Goal: Find specific page/section: Find specific page/section

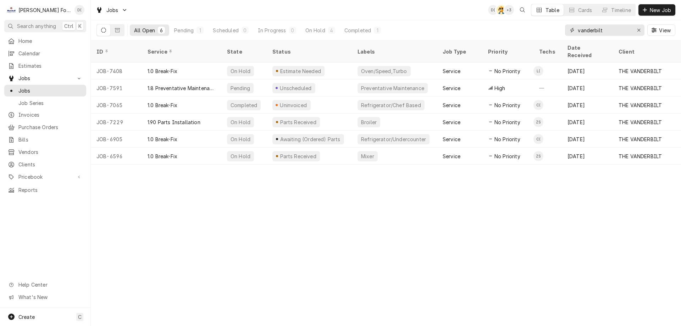
click at [638, 30] on icon "Erase input" at bounding box center [639, 30] width 4 height 5
click at [624, 32] on input "Dynamic Content Wrapper" at bounding box center [611, 29] width 67 height 11
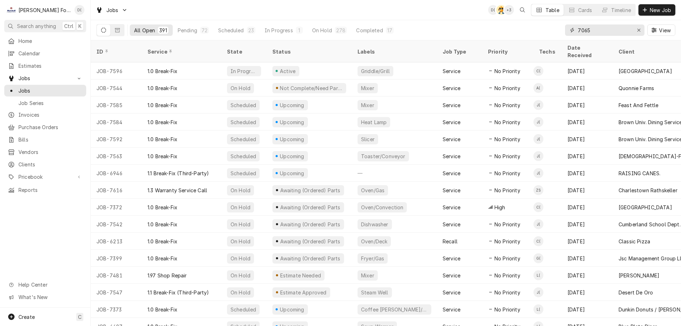
type input "7065"
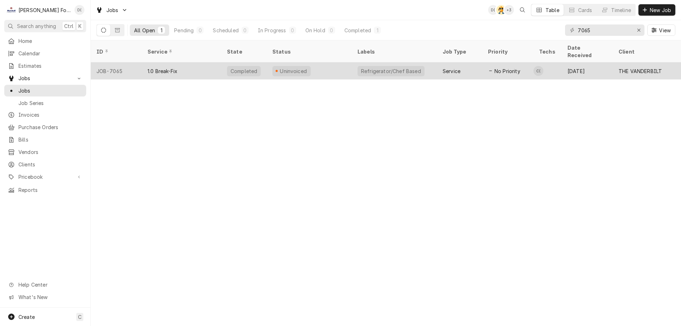
click at [331, 62] on div "Uninvoiced" at bounding box center [309, 70] width 85 height 17
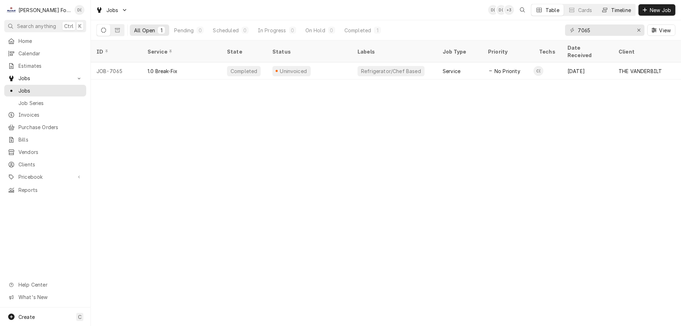
click at [623, 10] on div "Timeline" at bounding box center [621, 9] width 20 height 7
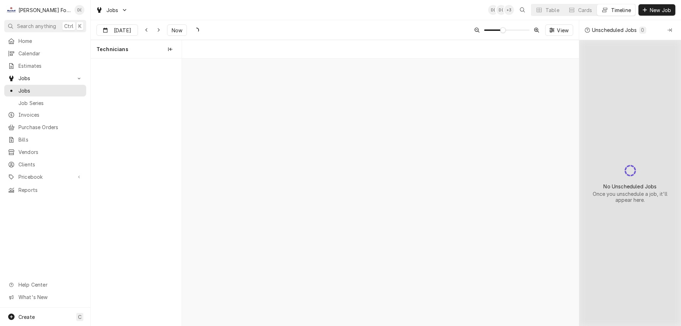
scroll to position [0, 7867]
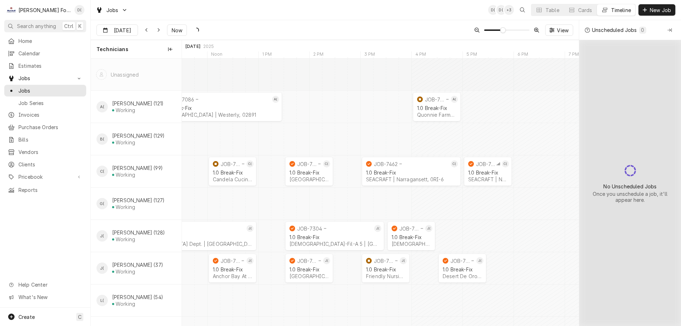
click at [176, 29] on span "Now" at bounding box center [176, 30] width 13 height 7
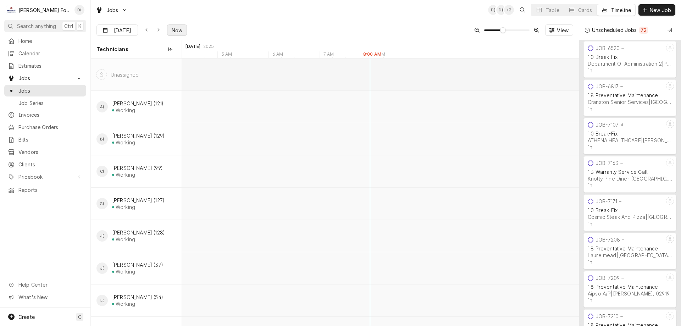
scroll to position [0, 8726]
click at [176, 31] on span "Now" at bounding box center [176, 30] width 13 height 7
type input "Sep 30"
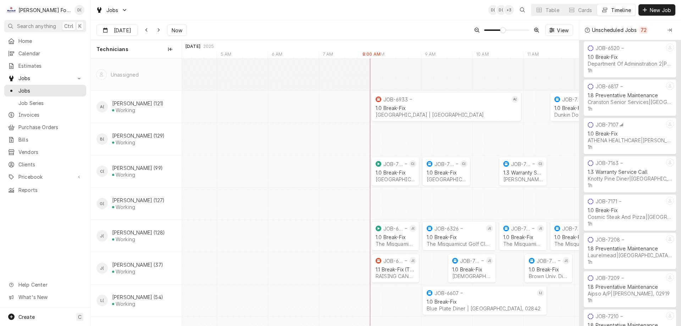
scroll to position [35, 0]
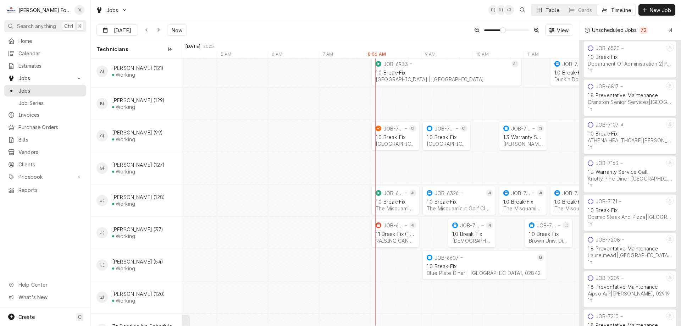
click at [552, 8] on div "Table" at bounding box center [553, 9] width 14 height 7
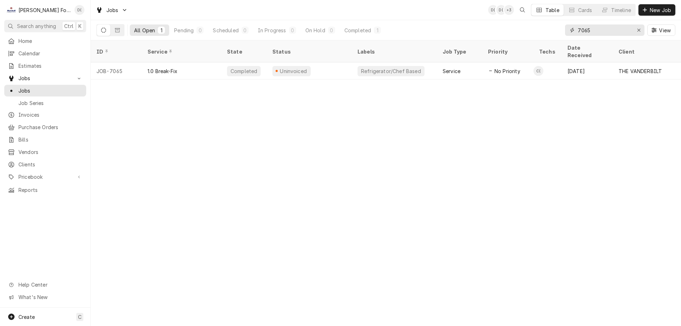
click at [603, 32] on input "7065" at bounding box center [604, 29] width 53 height 11
type input "7"
type input "7354"
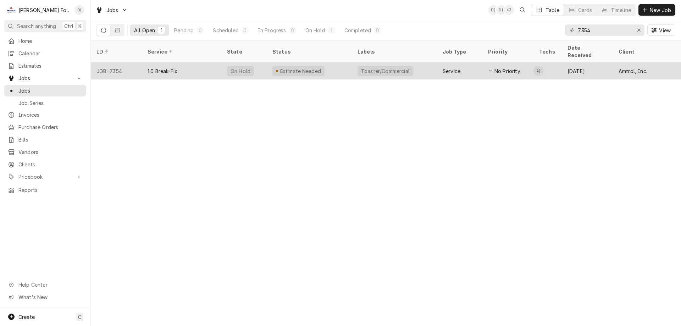
click at [202, 62] on div "1.0 Break-Fix" at bounding box center [181, 70] width 79 height 17
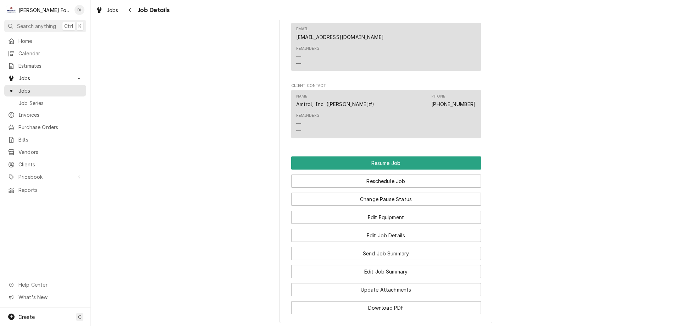
scroll to position [780, 0]
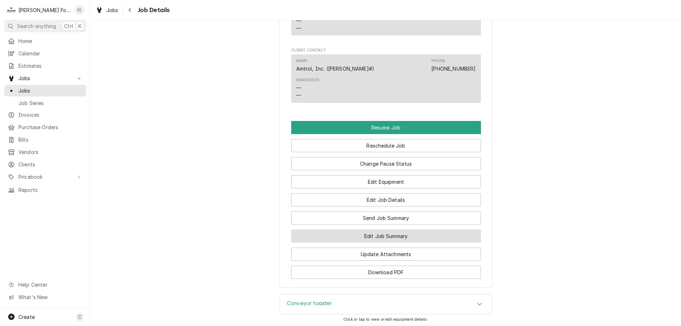
click at [348, 243] on button "Edit Job Summary" at bounding box center [386, 236] width 190 height 13
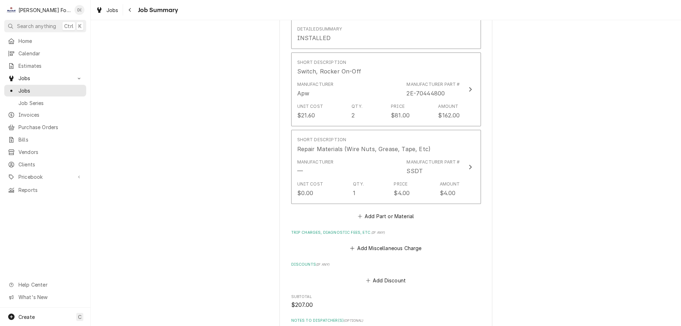
scroll to position [674, 0]
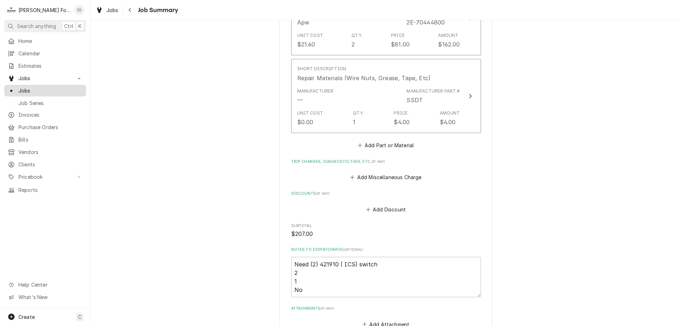
click at [67, 88] on span "Jobs" at bounding box center [50, 90] width 64 height 7
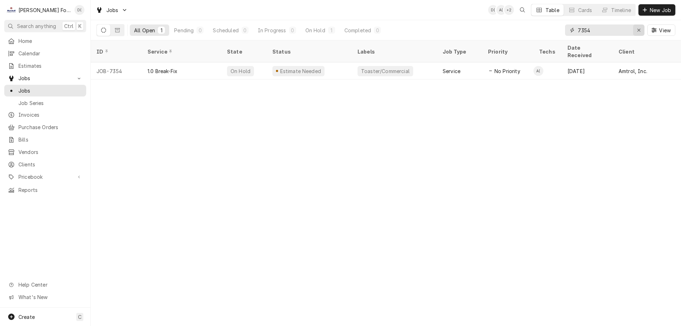
click at [636, 31] on div "Erase input" at bounding box center [638, 30] width 7 height 7
click at [621, 33] on input "Dynamic Content Wrapper" at bounding box center [611, 29] width 67 height 11
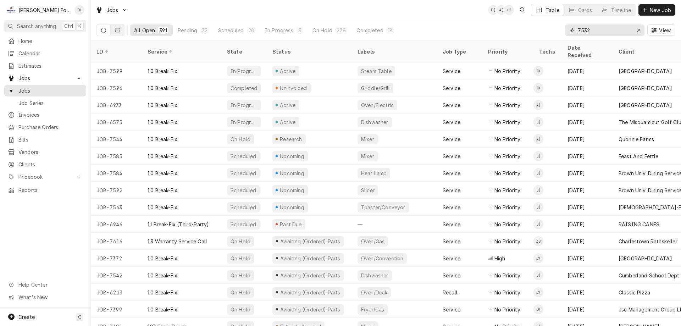
type input "7532"
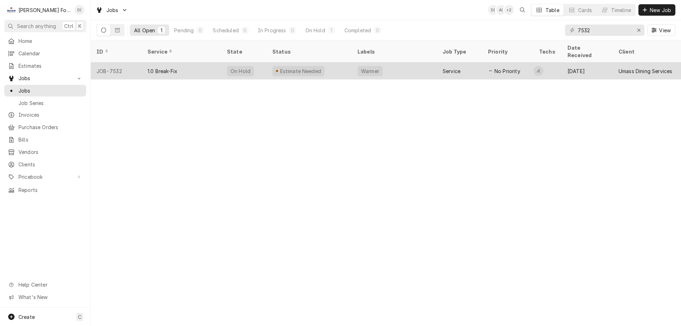
click at [212, 63] on div "1.0 Break-Fix" at bounding box center [181, 70] width 79 height 17
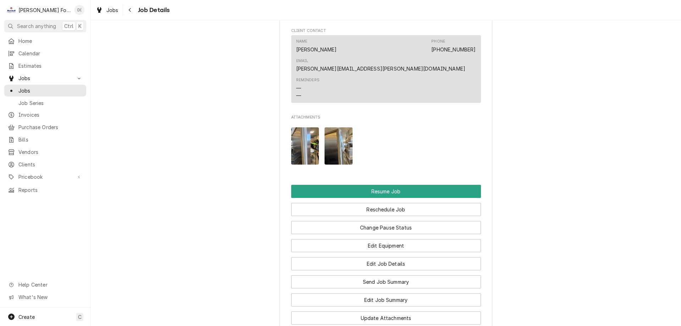
scroll to position [993, 0]
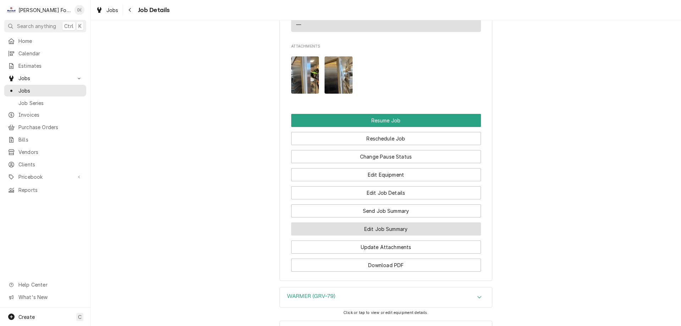
click at [365, 222] on button "Edit Job Summary" at bounding box center [386, 228] width 190 height 13
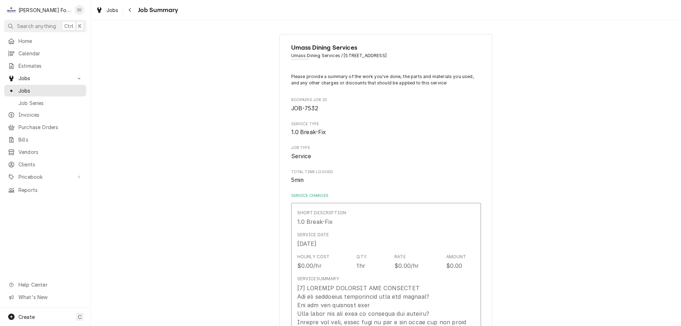
type textarea "x"
click at [39, 89] on span "Jobs" at bounding box center [50, 90] width 64 height 7
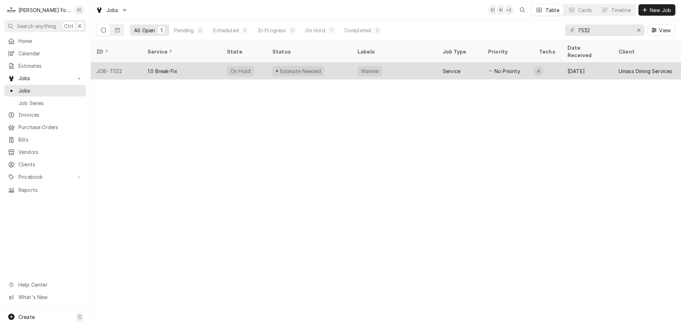
click at [335, 63] on div "Estimate Needed" at bounding box center [309, 70] width 85 height 17
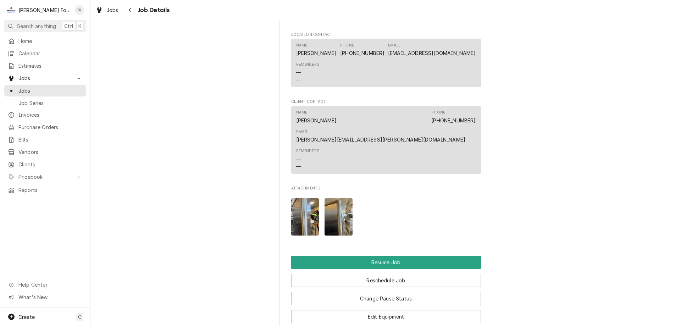
scroll to position [958, 0]
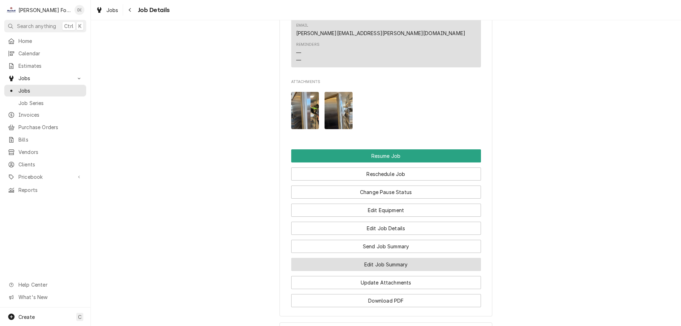
click at [354, 258] on button "Edit Job Summary" at bounding box center [386, 264] width 190 height 13
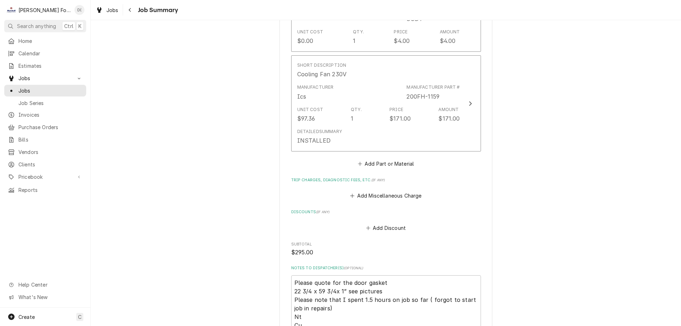
scroll to position [745, 0]
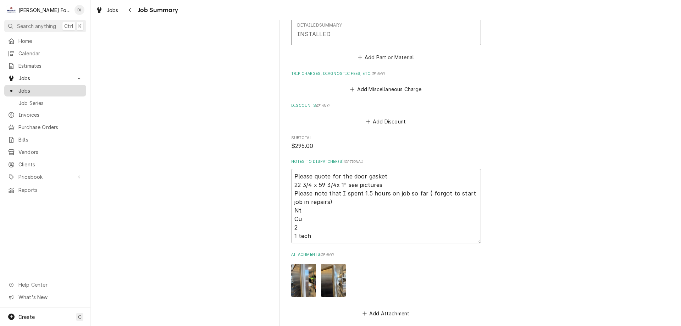
click at [44, 87] on span "Jobs" at bounding box center [50, 90] width 64 height 7
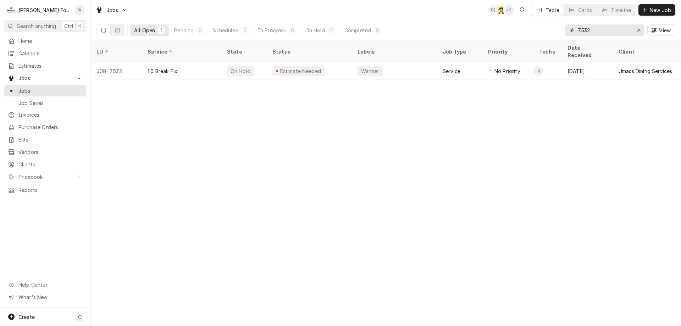
click at [596, 29] on input "7532" at bounding box center [604, 29] width 53 height 11
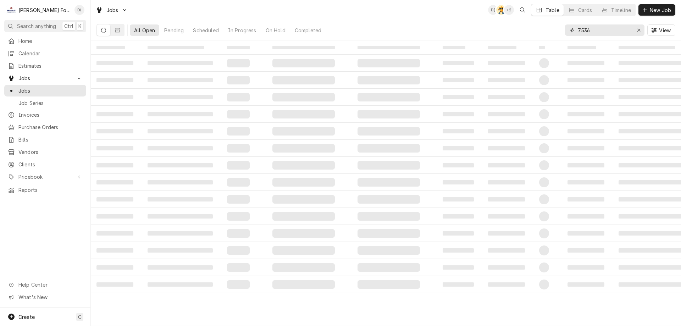
type input "7536"
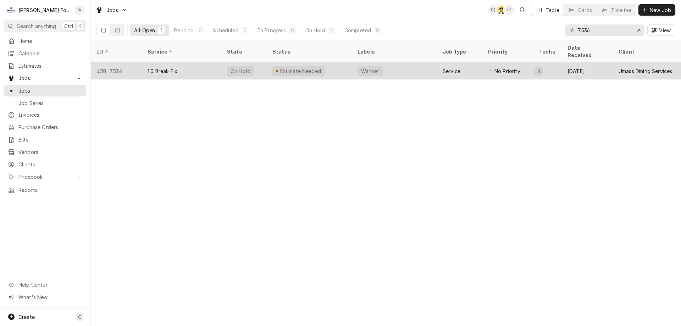
click at [216, 65] on div "1.0 Break-Fix" at bounding box center [181, 70] width 79 height 17
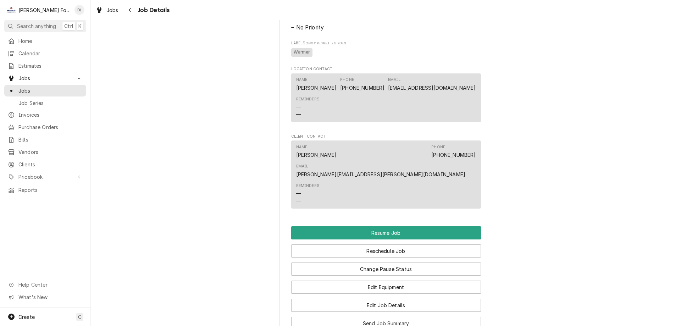
scroll to position [780, 0]
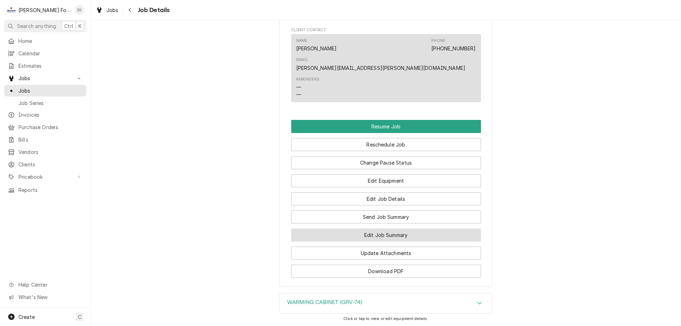
click at [368, 240] on button "Edit Job Summary" at bounding box center [386, 234] width 190 height 13
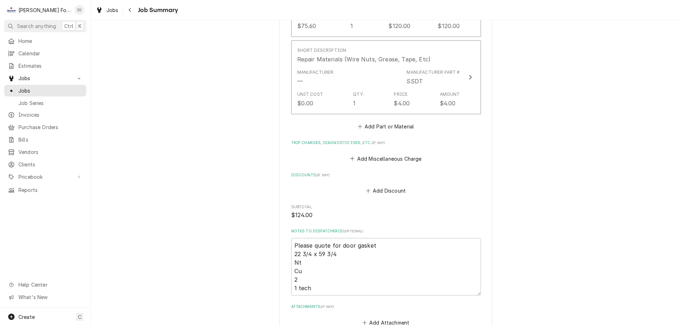
scroll to position [603, 0]
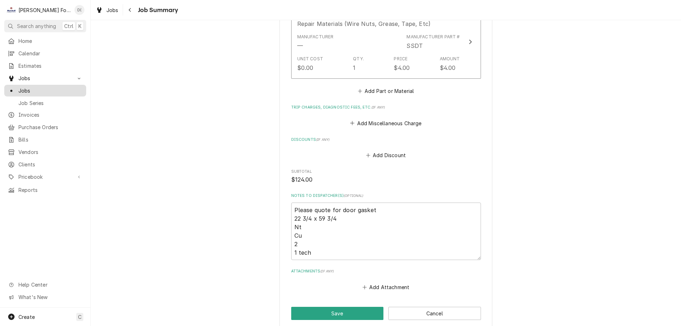
click at [35, 87] on span "Jobs" at bounding box center [50, 90] width 64 height 7
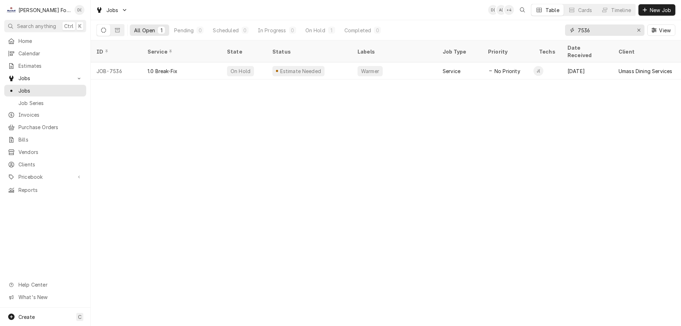
click at [598, 31] on input "7536" at bounding box center [604, 29] width 53 height 11
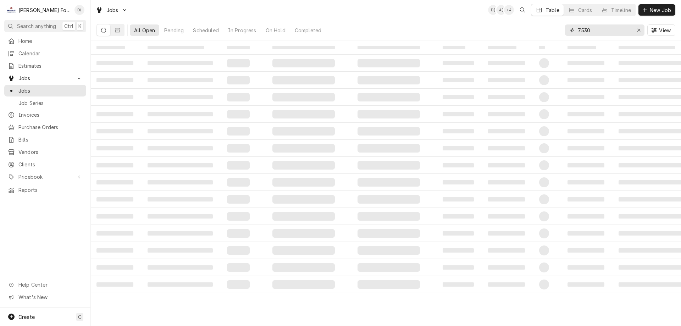
type input "7530"
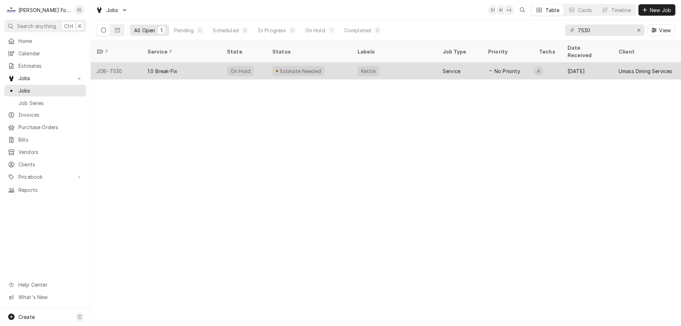
click at [341, 62] on div "Estimate Needed" at bounding box center [309, 70] width 85 height 17
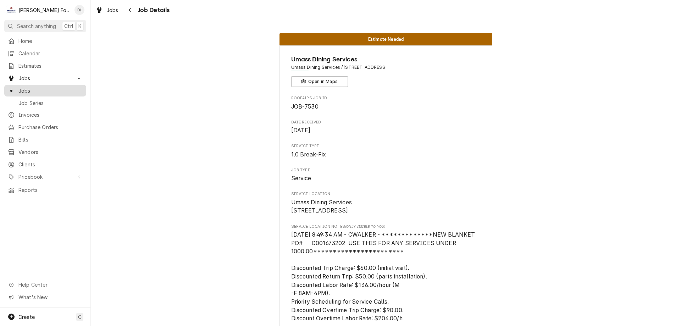
click at [42, 87] on span "Jobs" at bounding box center [50, 90] width 64 height 7
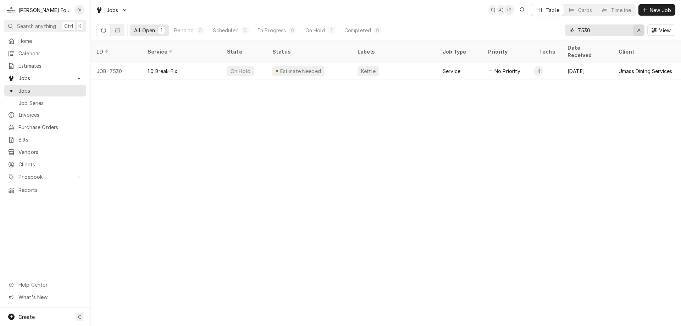
click at [638, 29] on icon "Erase input" at bounding box center [639, 30] width 4 height 5
click at [618, 32] on input "Dynamic Content Wrapper" at bounding box center [611, 29] width 67 height 11
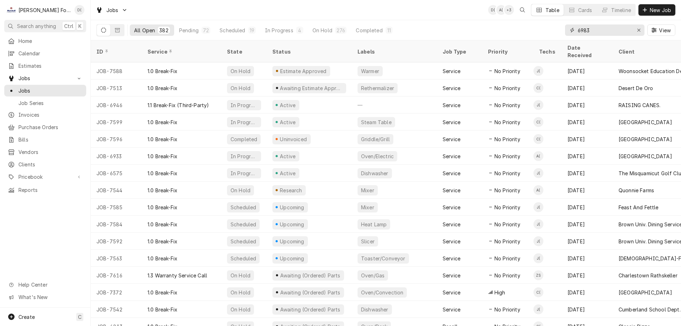
type input "6983"
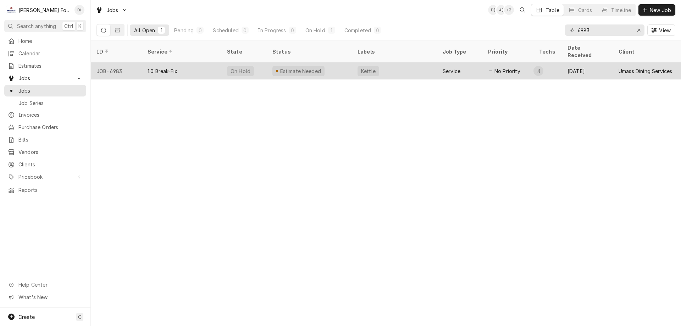
click at [339, 66] on div "Estimate Needed" at bounding box center [309, 70] width 85 height 17
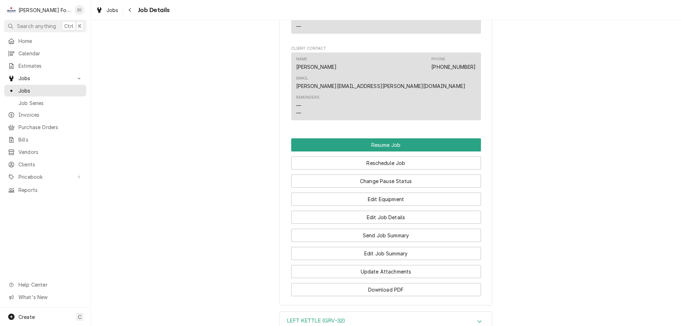
scroll to position [887, 0]
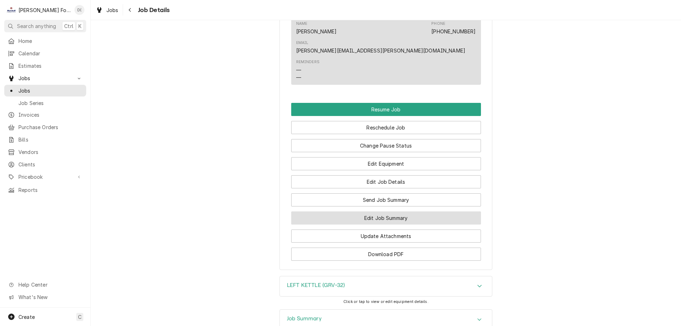
click at [372, 224] on button "Edit Job Summary" at bounding box center [386, 217] width 190 height 13
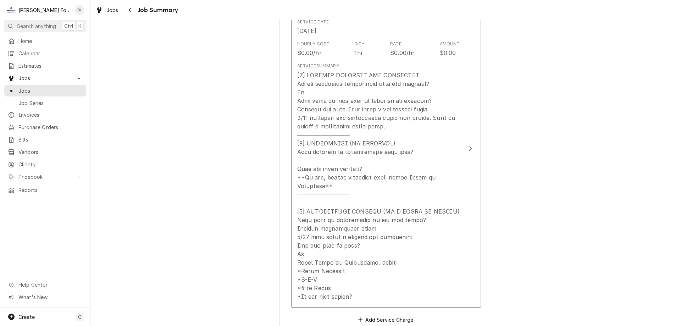
scroll to position [248, 0]
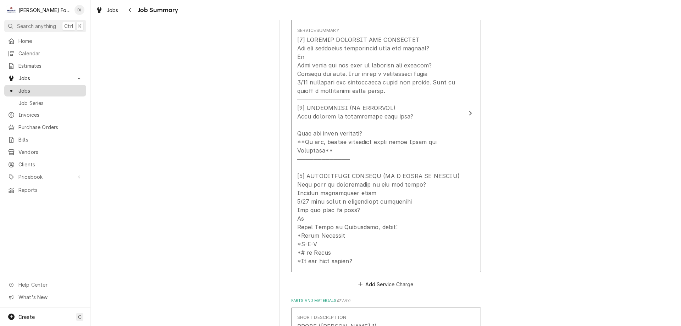
click at [36, 92] on div "Jobs" at bounding box center [45, 90] width 79 height 9
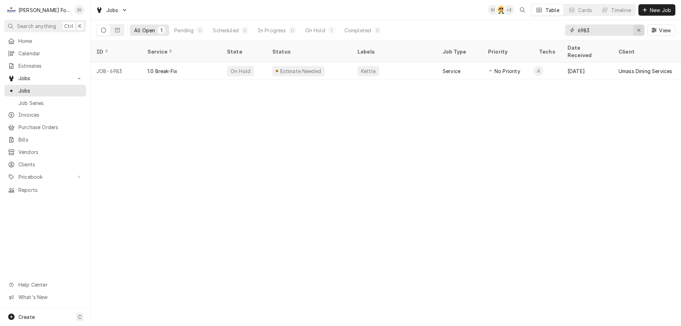
click at [635, 29] on div "Erase input" at bounding box center [638, 30] width 7 height 7
click at [629, 31] on input "Dynamic Content Wrapper" at bounding box center [611, 29] width 67 height 11
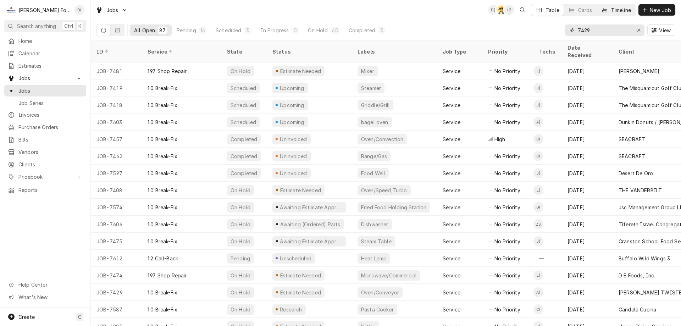
type input "7429"
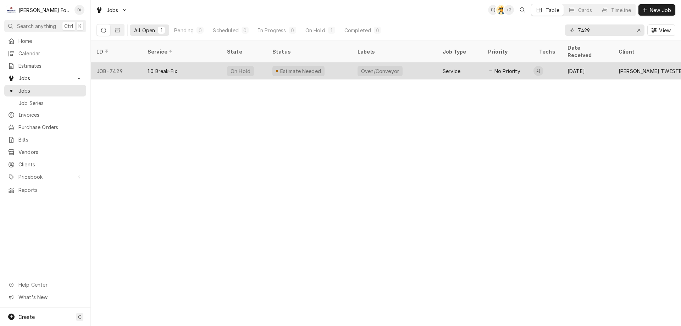
click at [195, 62] on div "1.0 Break-Fix" at bounding box center [181, 70] width 79 height 17
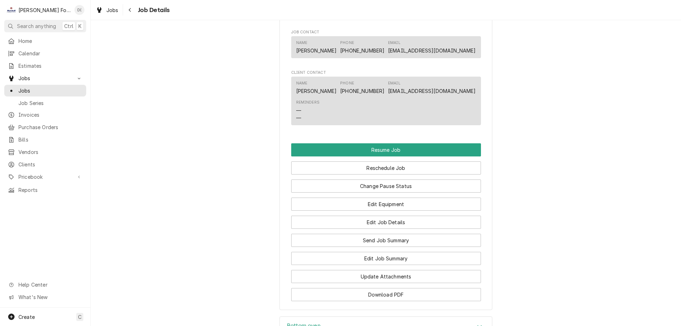
scroll to position [709, 0]
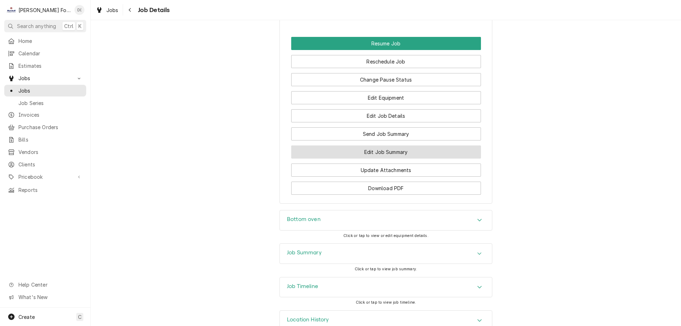
click at [360, 159] on button "Edit Job Summary" at bounding box center [386, 151] width 190 height 13
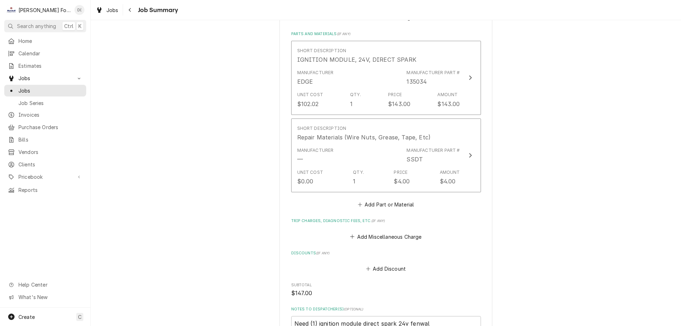
scroll to position [639, 0]
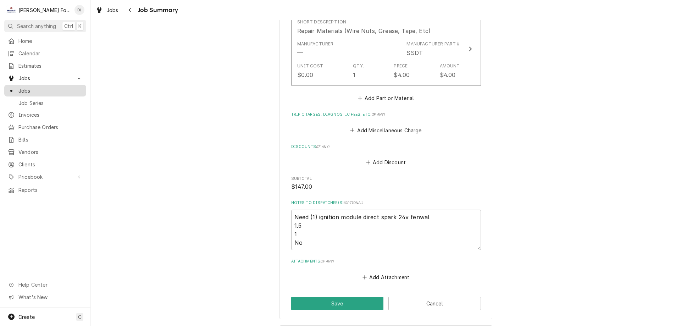
click at [65, 89] on span "Jobs" at bounding box center [50, 90] width 64 height 7
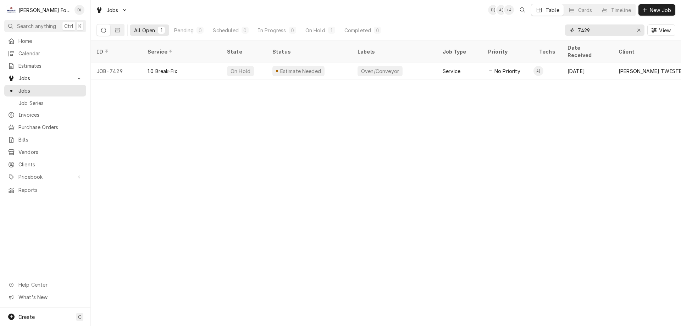
click at [592, 29] on input "7429" at bounding box center [604, 29] width 53 height 11
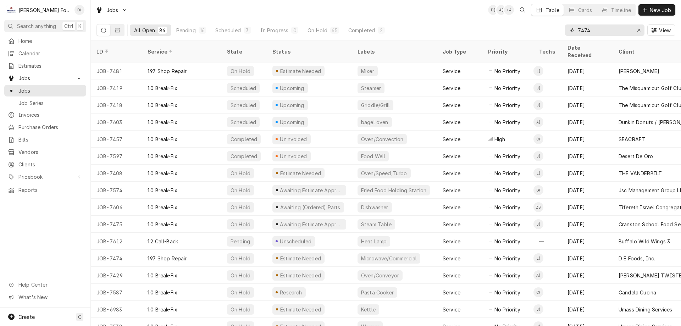
type input "7474"
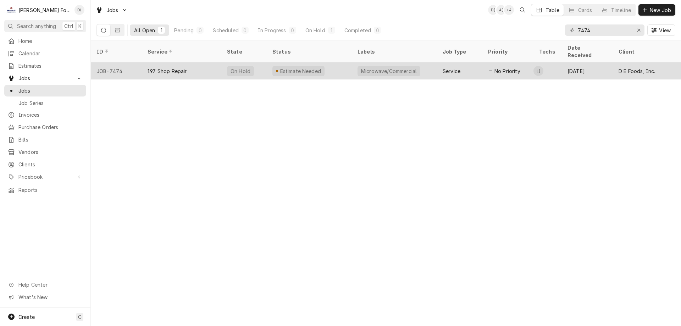
click at [336, 64] on div "Estimate Needed" at bounding box center [309, 70] width 85 height 17
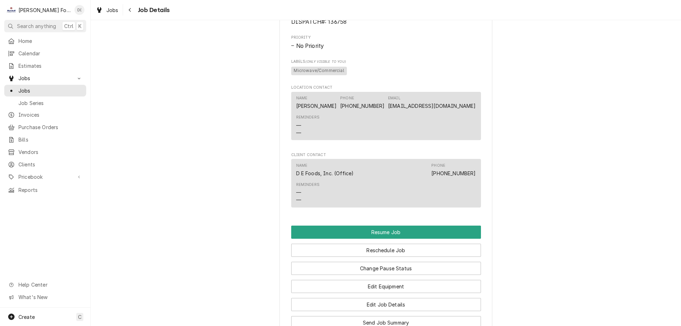
scroll to position [603, 0]
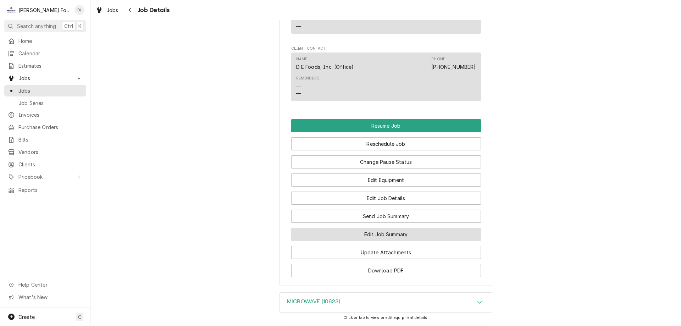
click at [394, 241] on button "Edit Job Summary" at bounding box center [386, 234] width 190 height 13
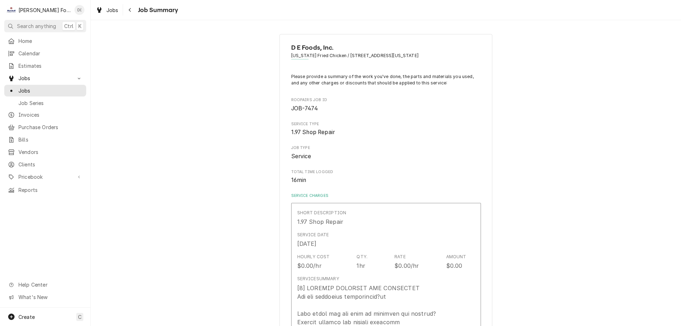
type textarea "x"
click at [60, 91] on span "Jobs" at bounding box center [50, 90] width 64 height 7
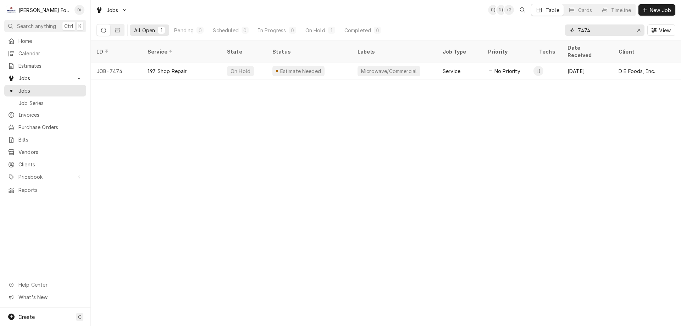
click at [603, 33] on input "7474" at bounding box center [604, 29] width 53 height 11
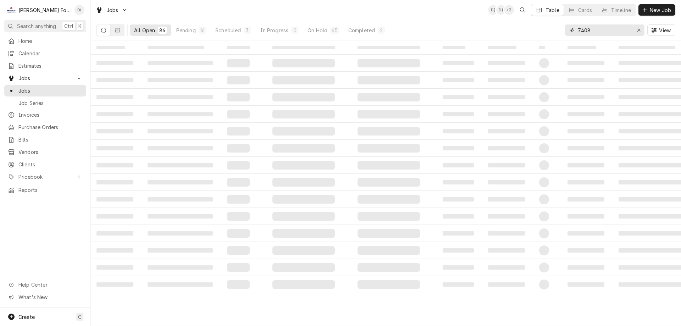
type input "7408"
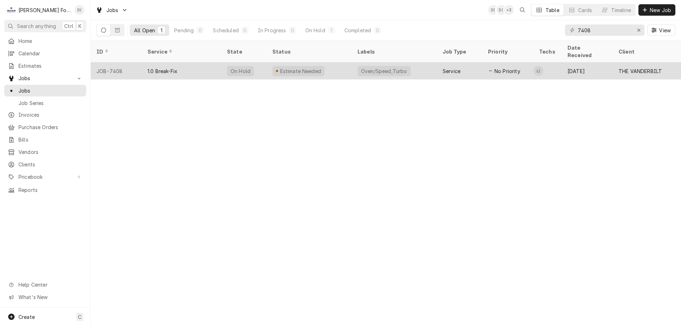
click at [339, 62] on div "Estimate Needed" at bounding box center [309, 70] width 85 height 17
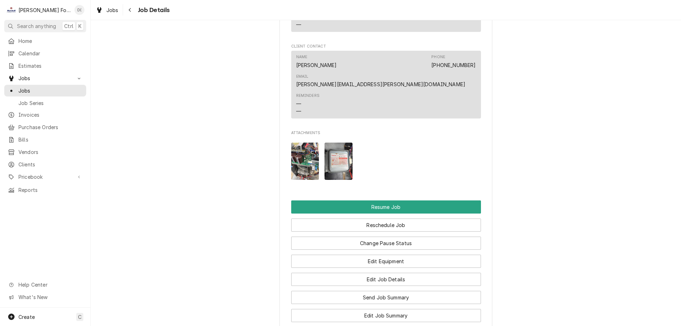
scroll to position [1171, 0]
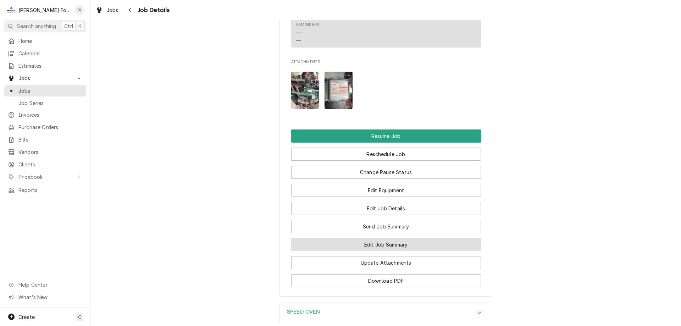
click at [365, 238] on button "Edit Job Summary" at bounding box center [386, 244] width 190 height 13
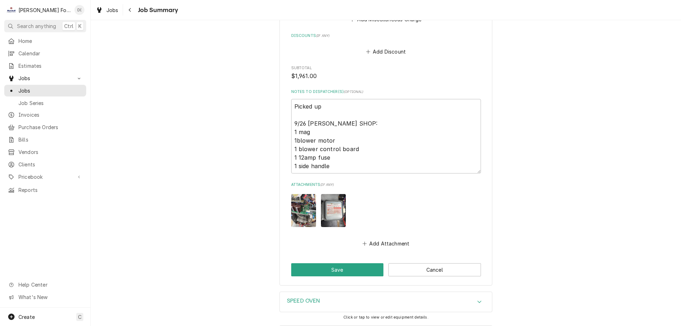
scroll to position [1470, 0]
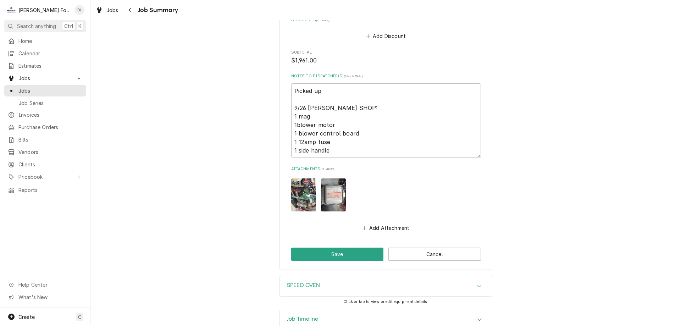
click at [339, 310] on div "Job Timeline" at bounding box center [386, 320] width 212 height 20
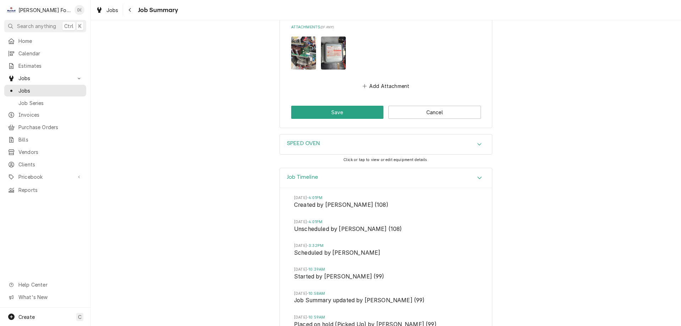
scroll to position [1647, 0]
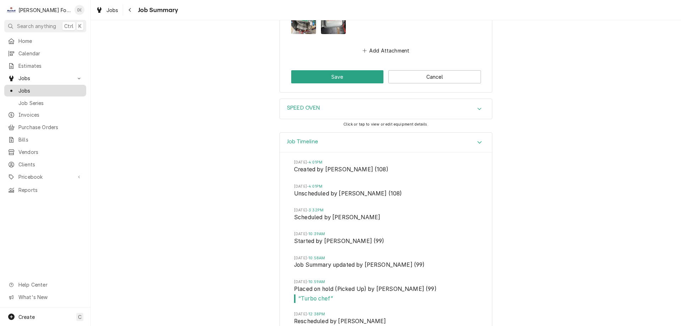
click at [31, 87] on span "Jobs" at bounding box center [50, 90] width 64 height 7
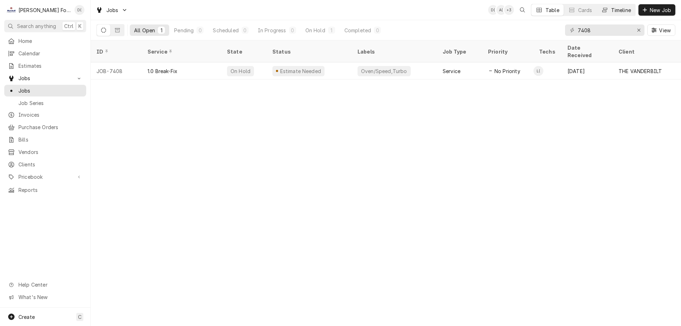
click at [623, 11] on div "Timeline" at bounding box center [621, 9] width 20 height 7
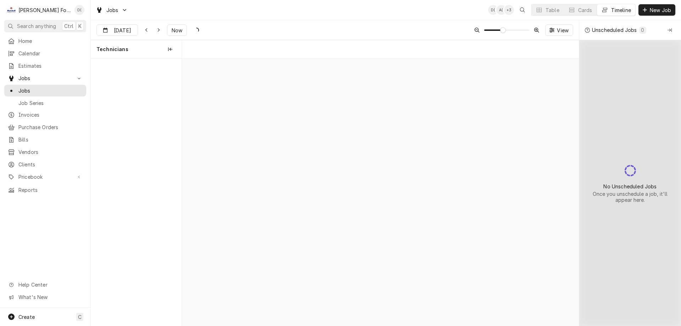
scroll to position [0, 7870]
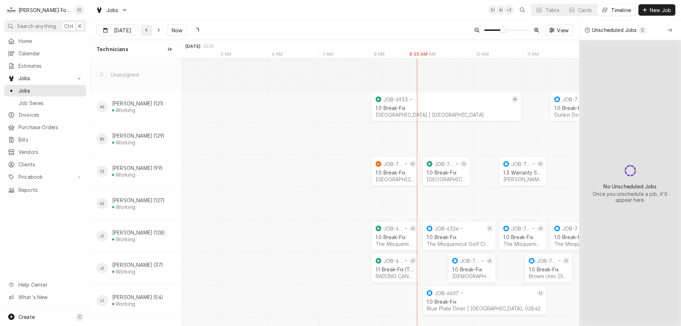
click at [144, 28] on div "Dynamic Content Wrapper" at bounding box center [146, 30] width 7 height 7
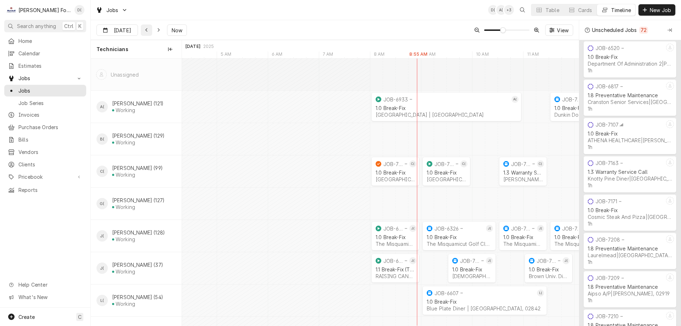
click at [144, 28] on div "Dynamic Content Wrapper" at bounding box center [146, 30] width 7 height 7
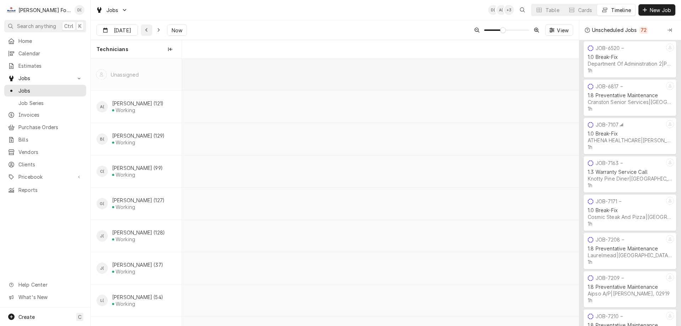
click at [144, 28] on div "Dynamic Content Wrapper" at bounding box center [146, 30] width 7 height 7
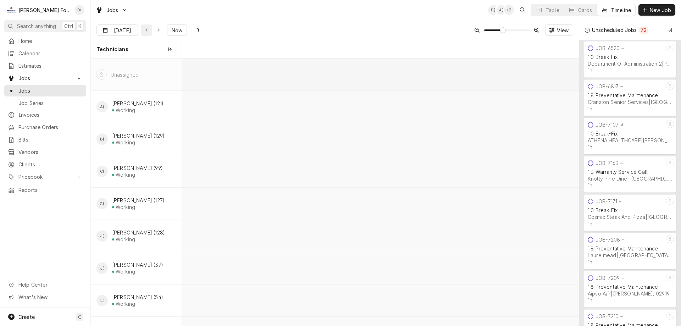
click at [144, 28] on div "Dynamic Content Wrapper" at bounding box center [146, 30] width 7 height 7
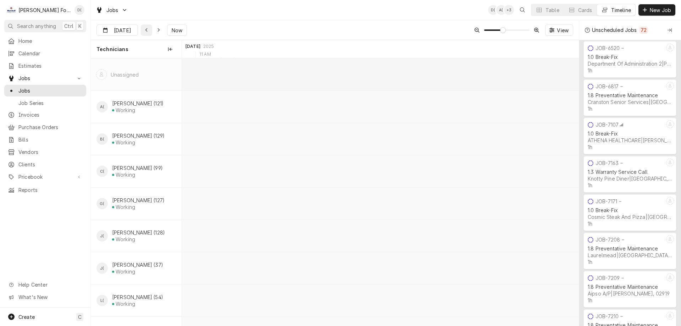
scroll to position [0, 4192]
click at [145, 28] on icon "Dynamic Content Wrapper" at bounding box center [146, 30] width 3 height 5
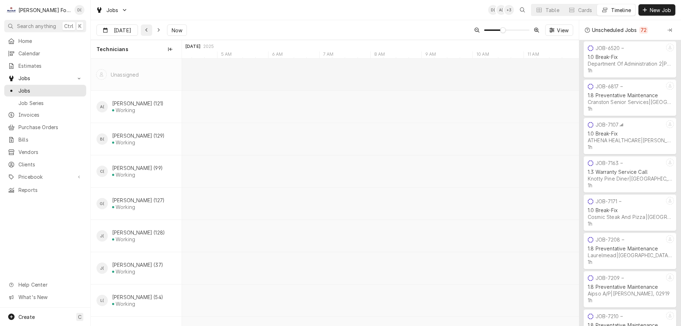
click at [145, 28] on icon "Dynamic Content Wrapper" at bounding box center [146, 30] width 3 height 5
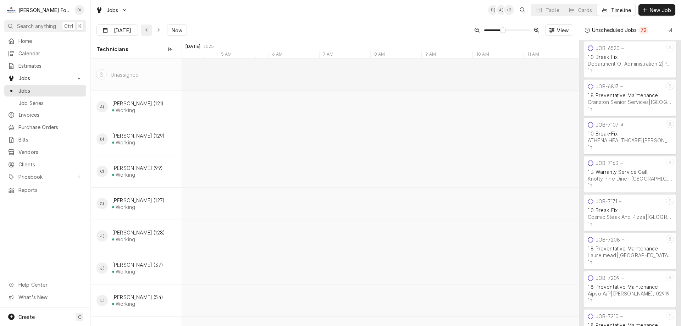
click at [145, 28] on icon "Dynamic Content Wrapper" at bounding box center [146, 30] width 3 height 5
click at [144, 28] on div "Dynamic Content Wrapper" at bounding box center [146, 30] width 7 height 7
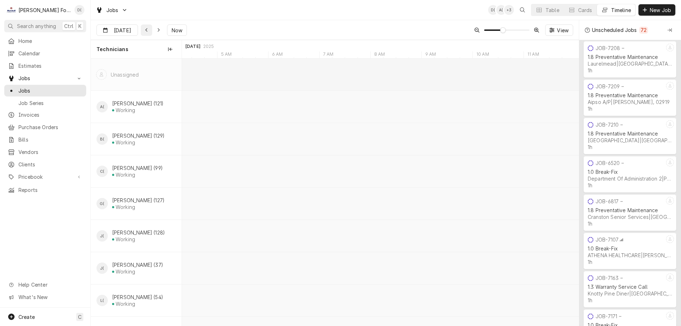
click at [144, 28] on div "Dynamic Content Wrapper" at bounding box center [146, 30] width 7 height 7
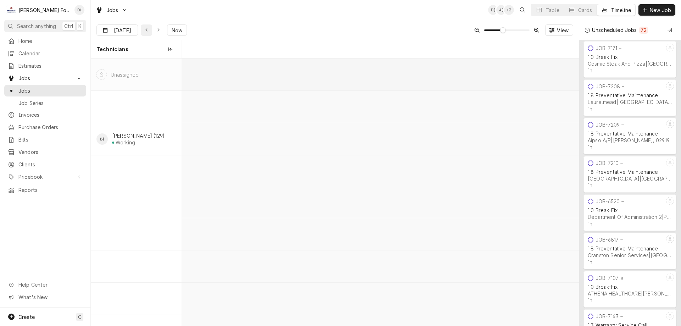
click at [144, 28] on div "Dynamic Content Wrapper" at bounding box center [146, 30] width 7 height 7
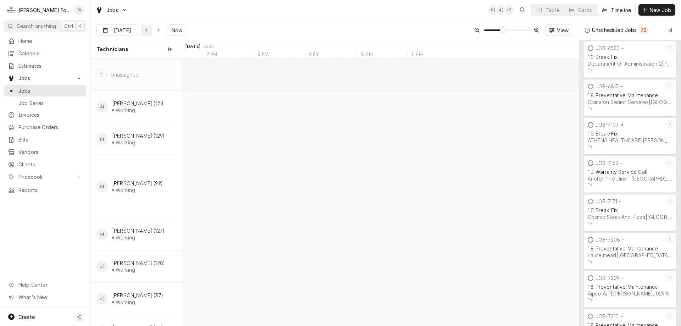
click at [144, 28] on div "Dynamic Content Wrapper" at bounding box center [146, 30] width 7 height 7
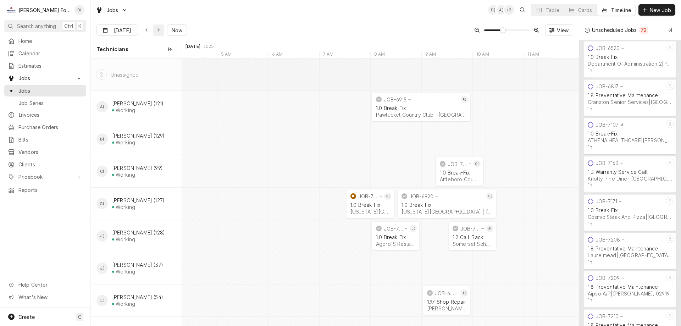
click at [157, 28] on icon "Dynamic Content Wrapper" at bounding box center [158, 30] width 3 height 5
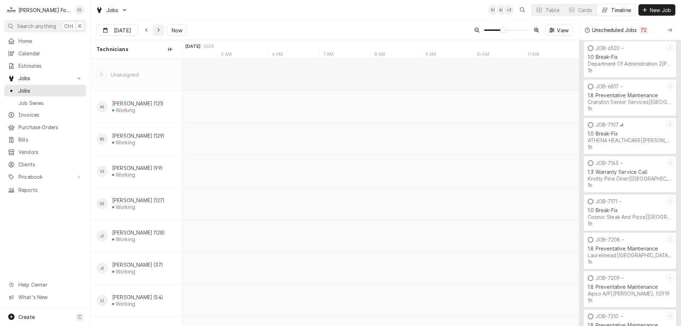
type input "Sep 18"
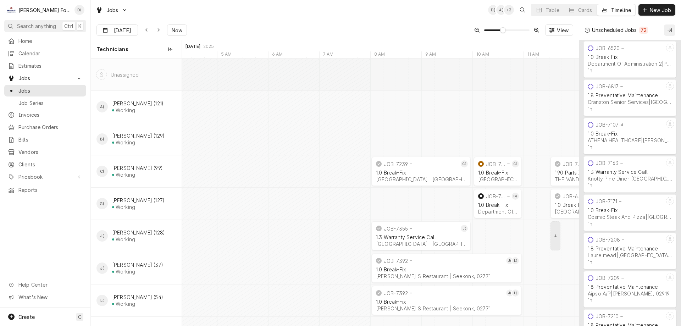
click at [668, 27] on div "Collapse Unscheduled Jobs" at bounding box center [669, 30] width 7 height 7
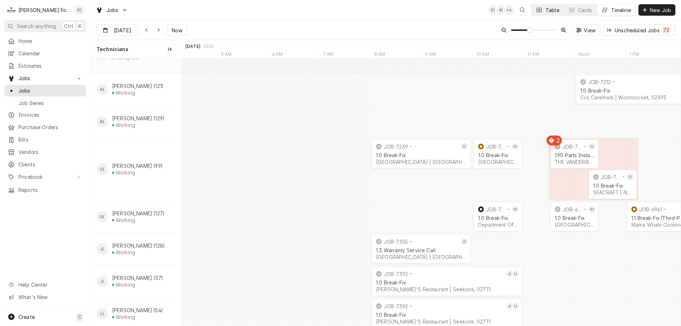
click at [548, 7] on div "Table" at bounding box center [553, 9] width 14 height 7
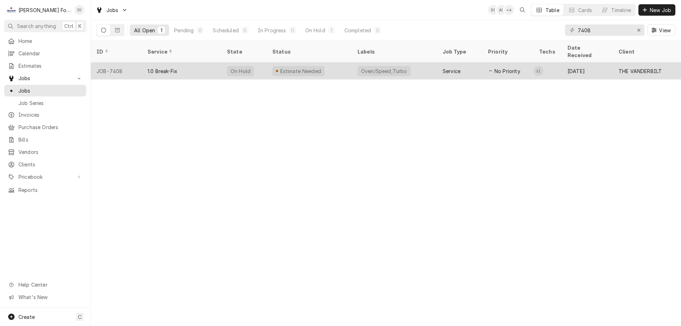
click at [423, 62] on div "Oven/Speed,Turbo" at bounding box center [394, 70] width 85 height 17
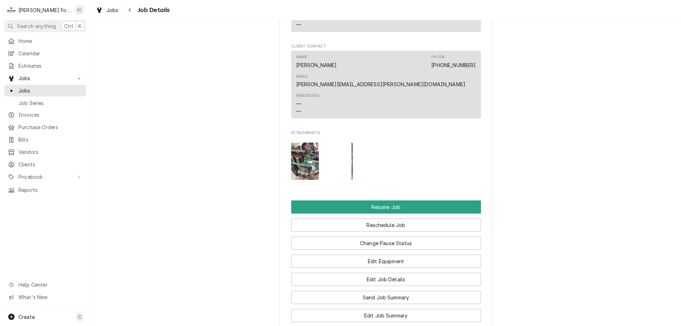
scroll to position [1171, 0]
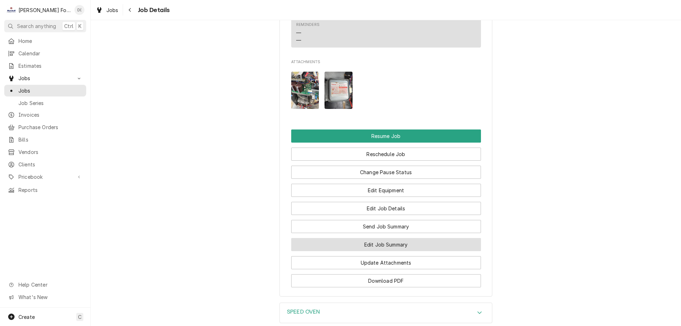
click at [363, 238] on button "Edit Job Summary" at bounding box center [386, 244] width 190 height 13
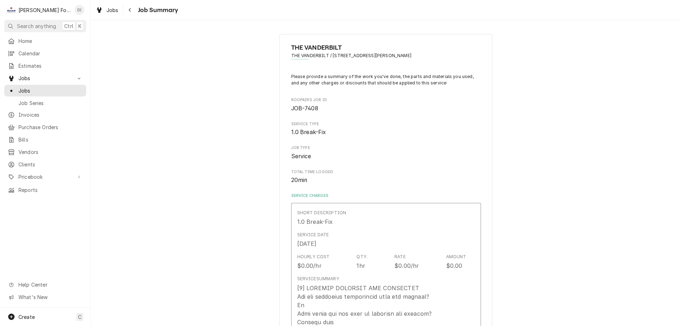
type textarea "x"
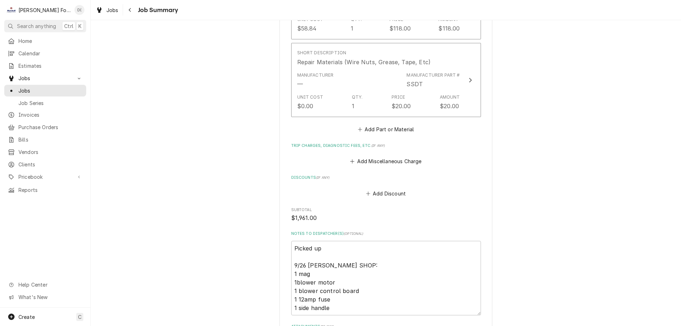
scroll to position [1383, 0]
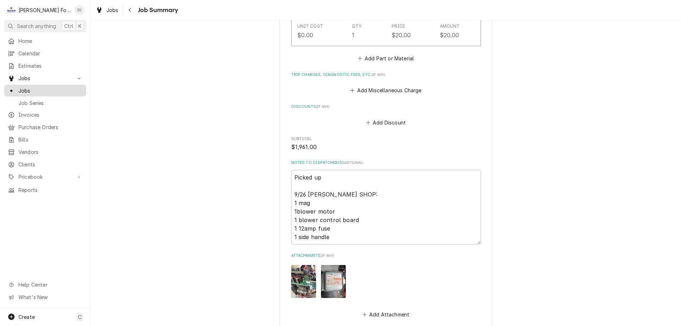
click at [28, 89] on span "Jobs" at bounding box center [50, 90] width 64 height 7
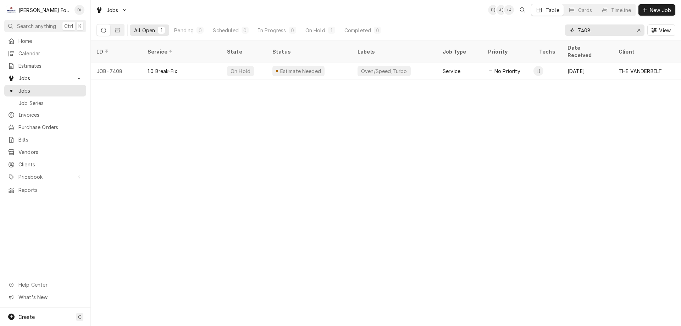
click at [596, 32] on input "7408" at bounding box center [604, 29] width 53 height 11
type input "7"
type input "5"
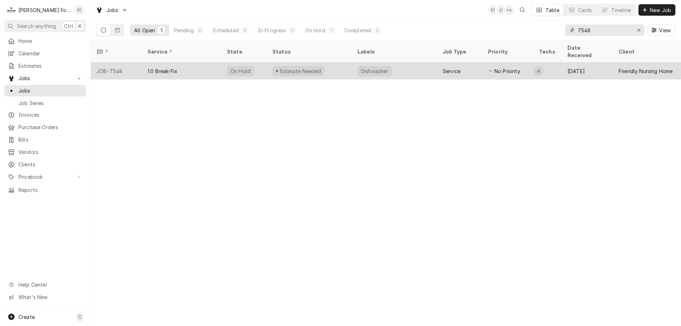
type input "7548"
click at [347, 66] on div "Estimate Needed" at bounding box center [309, 70] width 85 height 17
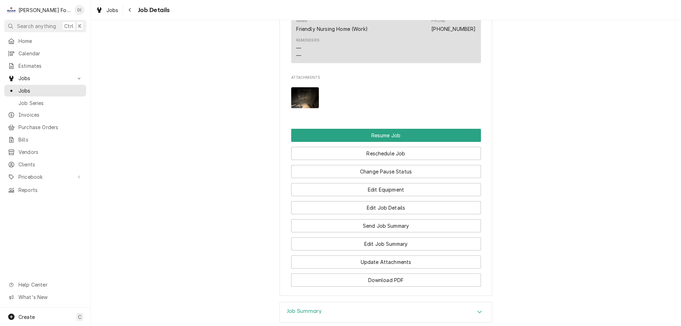
scroll to position [816, 0]
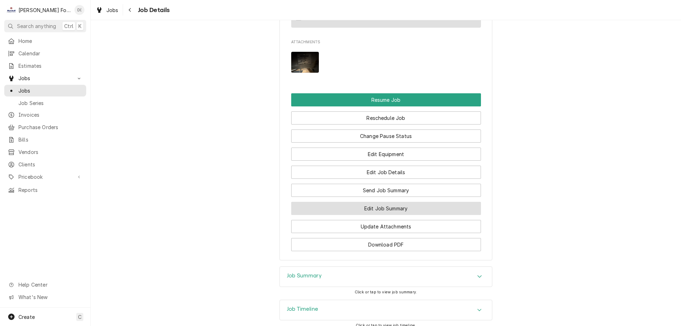
click at [371, 215] on button "Edit Job Summary" at bounding box center [386, 208] width 190 height 13
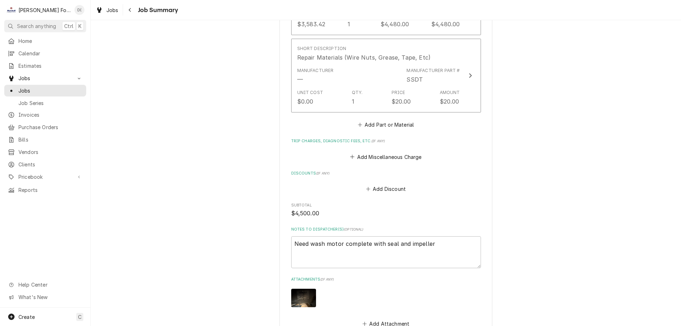
scroll to position [640, 0]
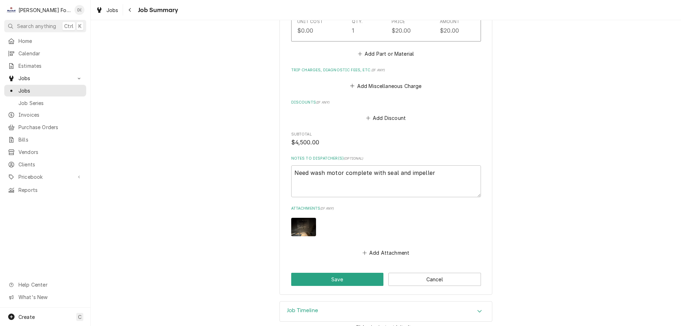
click at [299, 220] on img "Attachments" at bounding box center [303, 227] width 25 height 19
type textarea "x"
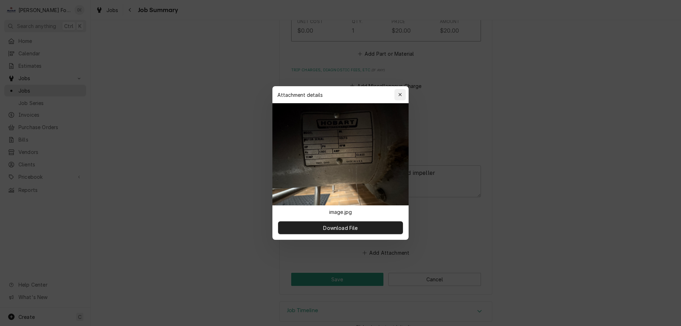
click at [399, 95] on icon "button" at bounding box center [400, 94] width 4 height 5
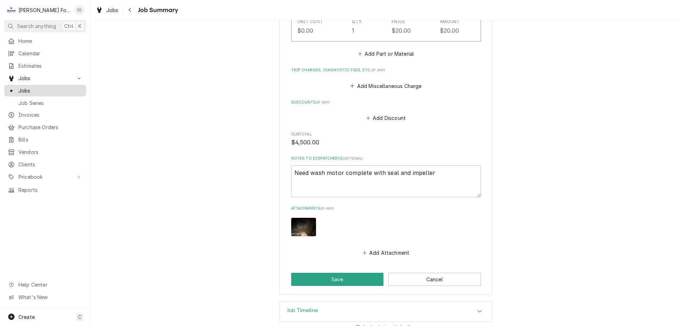
click at [44, 85] on link "Jobs" at bounding box center [45, 91] width 82 height 12
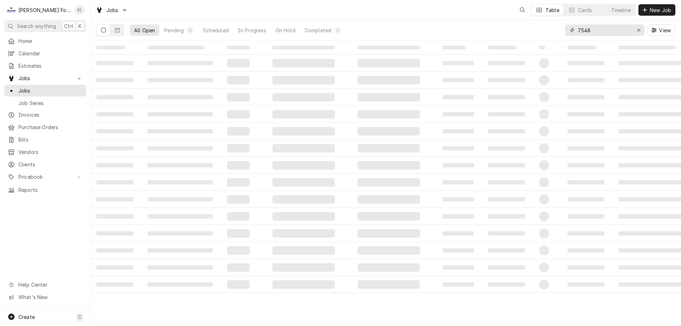
click at [607, 32] on input "7548" at bounding box center [604, 29] width 53 height 11
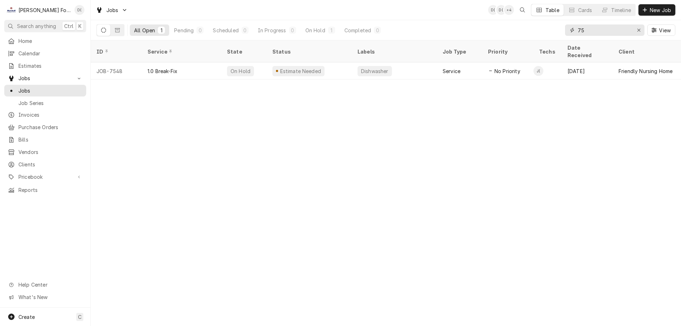
type input "7"
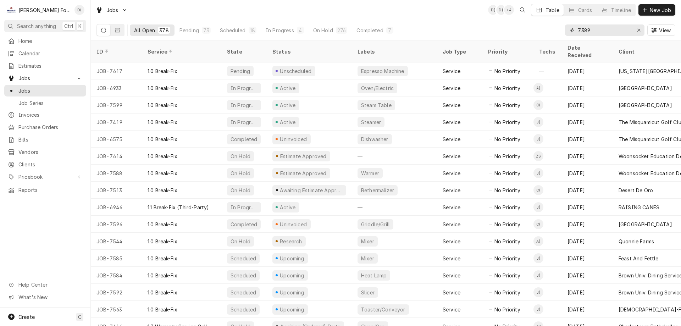
type input "7389"
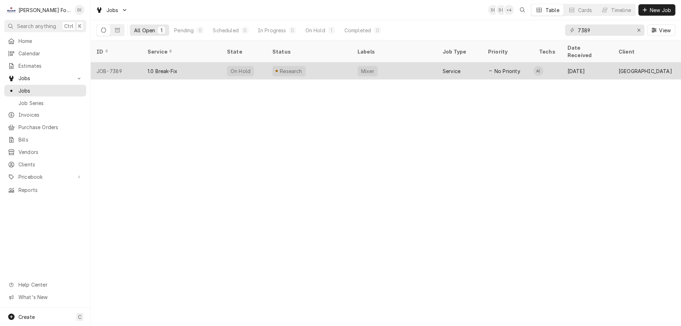
click at [336, 62] on div "Research" at bounding box center [309, 70] width 85 height 17
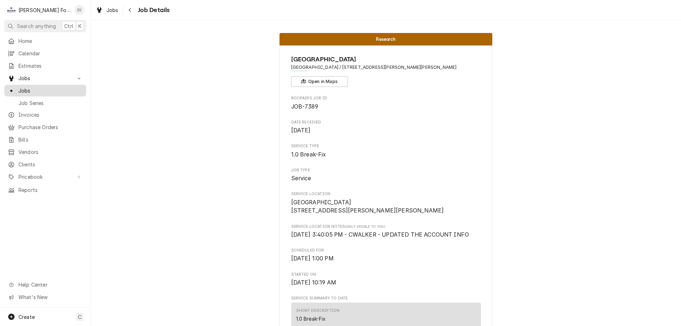
click at [63, 87] on span "Jobs" at bounding box center [50, 90] width 64 height 7
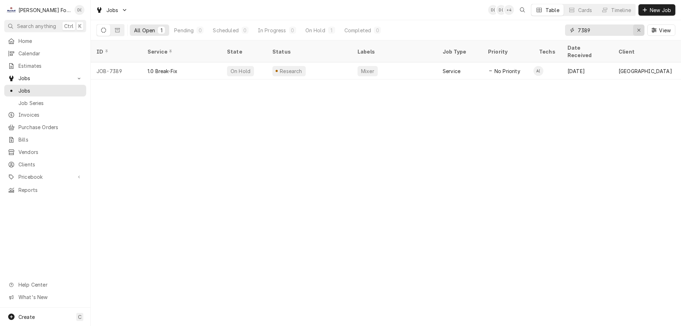
click at [637, 28] on icon "Erase input" at bounding box center [639, 30] width 4 height 5
click at [620, 31] on input "Dynamic Content Wrapper" at bounding box center [611, 29] width 67 height 11
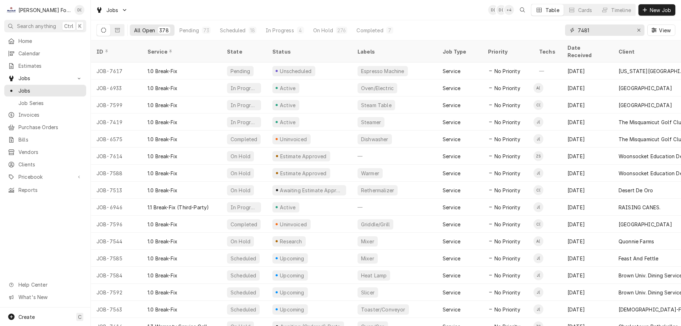
type input "7481"
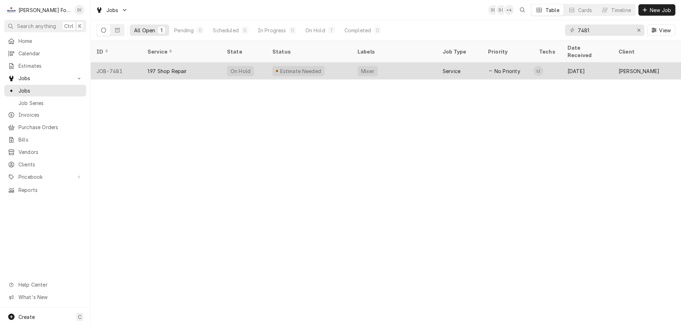
click at [414, 69] on div "Mixer" at bounding box center [394, 70] width 85 height 17
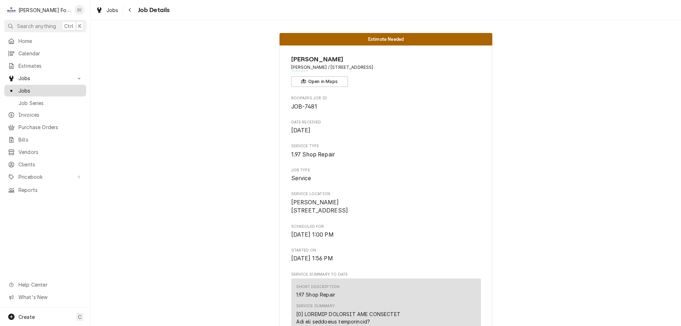
click at [52, 87] on span "Jobs" at bounding box center [50, 90] width 64 height 7
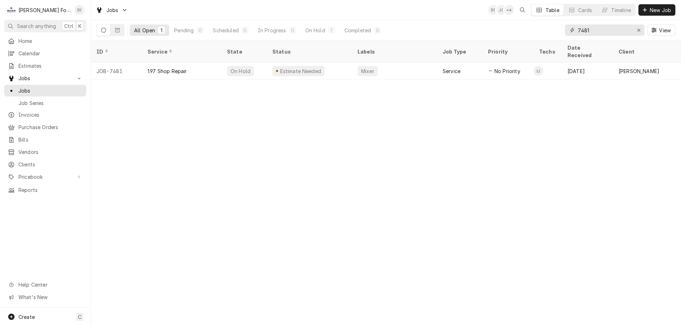
click at [601, 33] on input "7481" at bounding box center [604, 29] width 53 height 11
type input "7"
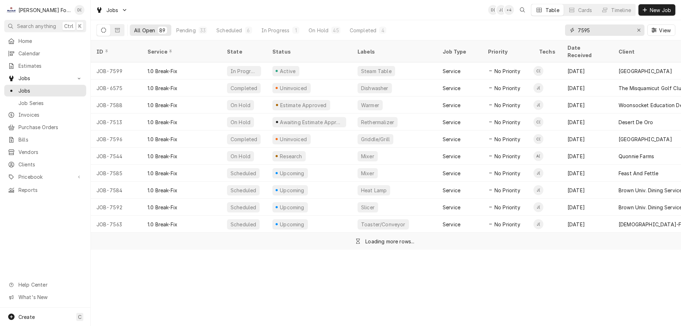
type input "7595"
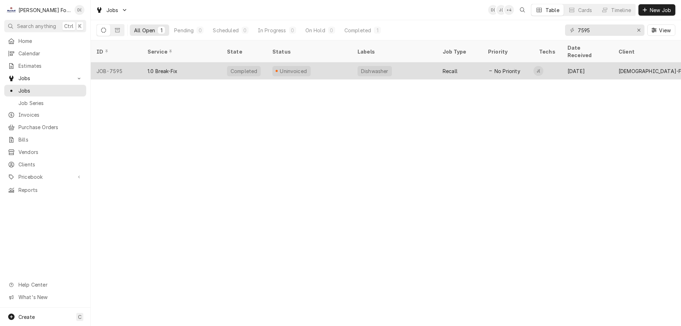
click at [204, 63] on div "1.0 Break-Fix" at bounding box center [181, 70] width 79 height 17
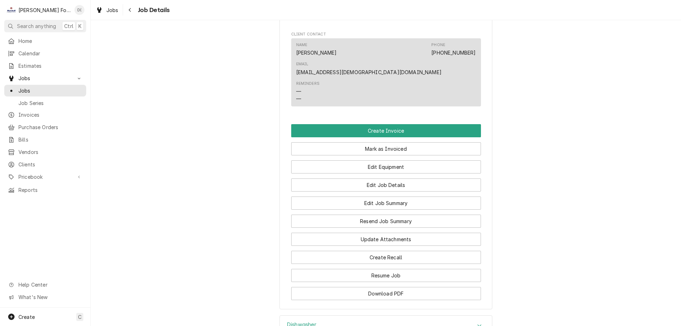
scroll to position [674, 0]
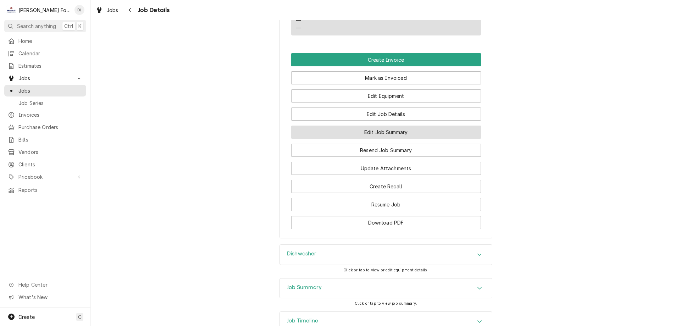
click at [370, 126] on button "Edit Job Summary" at bounding box center [386, 132] width 190 height 13
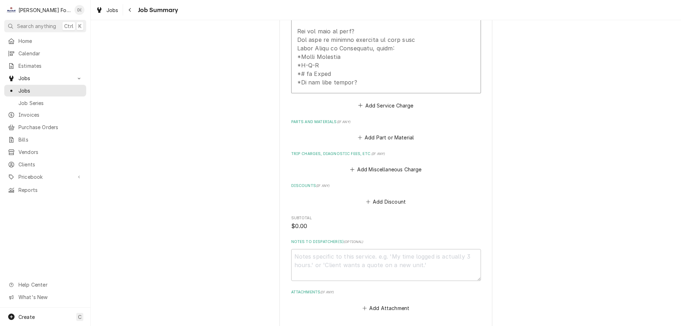
scroll to position [532, 0]
